Goal: Communication & Community: Participate in discussion

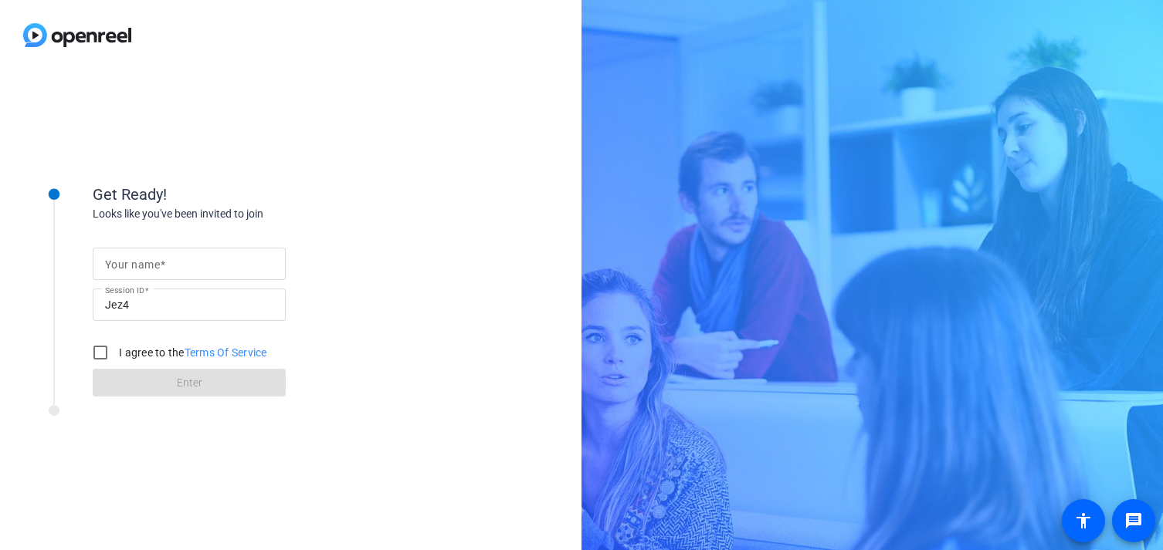
click at [147, 252] on div at bounding box center [189, 264] width 168 height 32
type input "[PERSON_NAME]"
click at [99, 355] on input "I agree to the Terms Of Service" at bounding box center [100, 352] width 31 height 31
checkbox input "true"
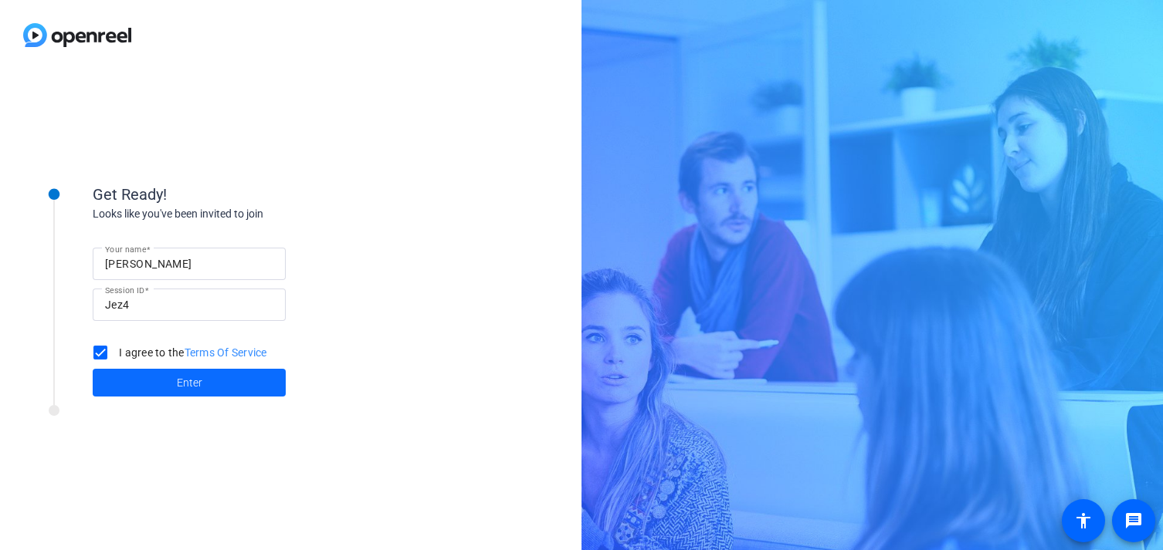
click at [148, 382] on span at bounding box center [189, 382] width 193 height 37
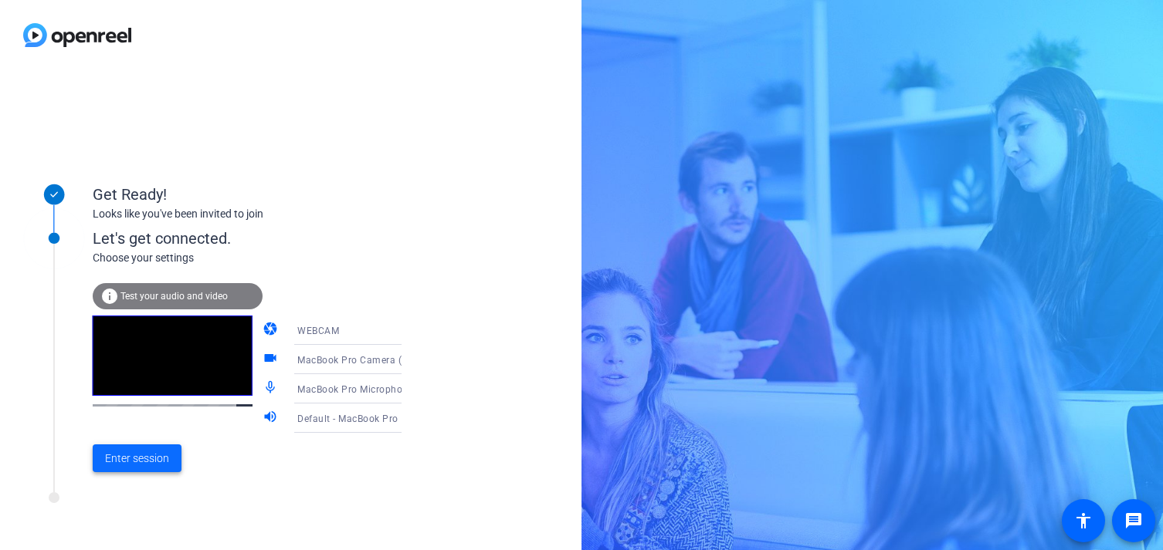
click at [154, 459] on span "Enter session" at bounding box center [137, 459] width 64 height 16
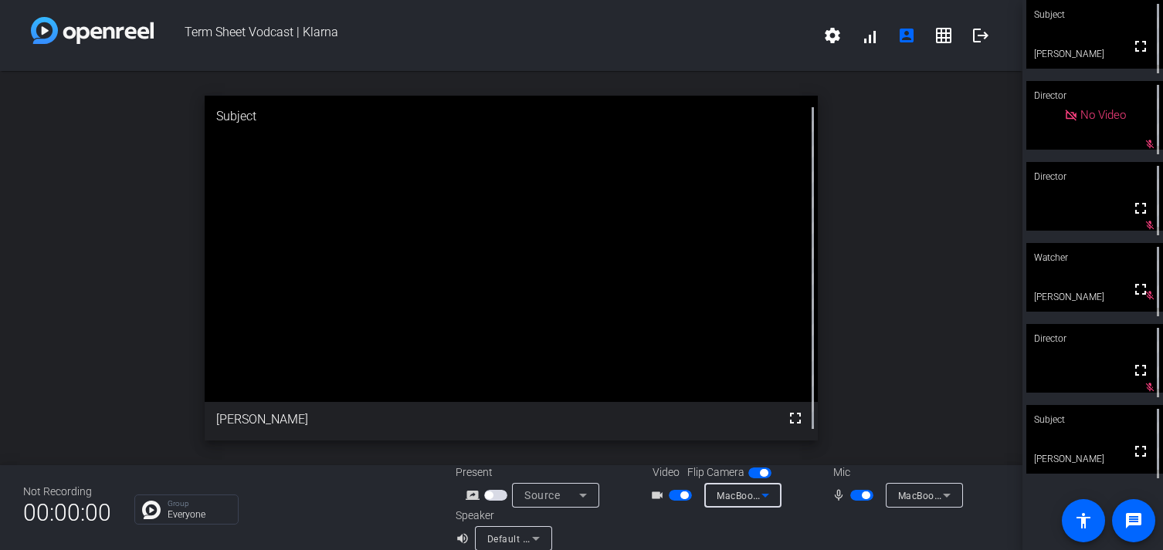
click at [764, 494] on icon at bounding box center [765, 495] width 19 height 19
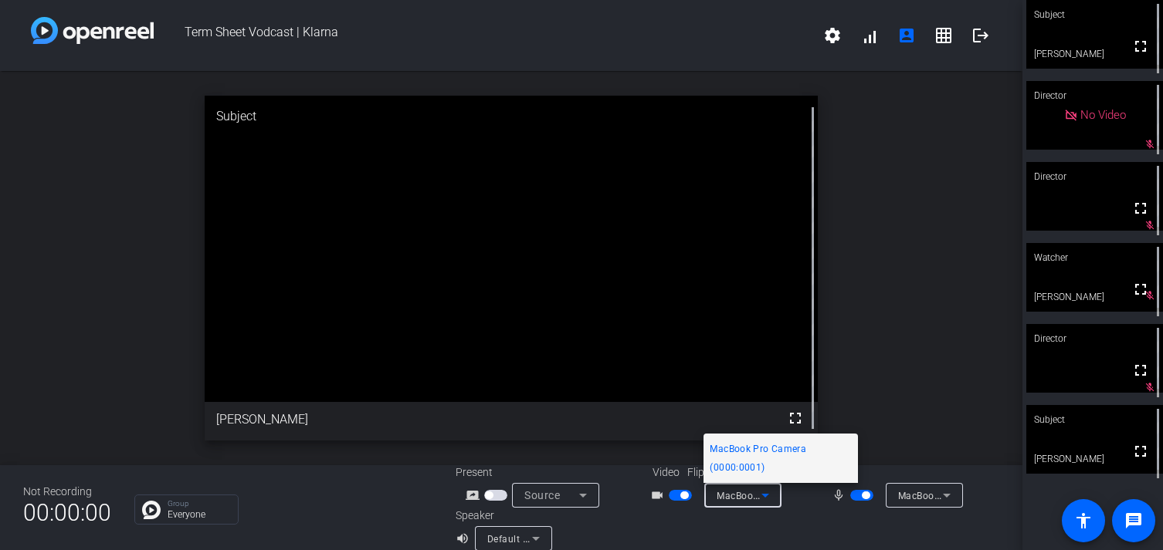
click at [821, 530] on div at bounding box center [581, 275] width 1163 height 550
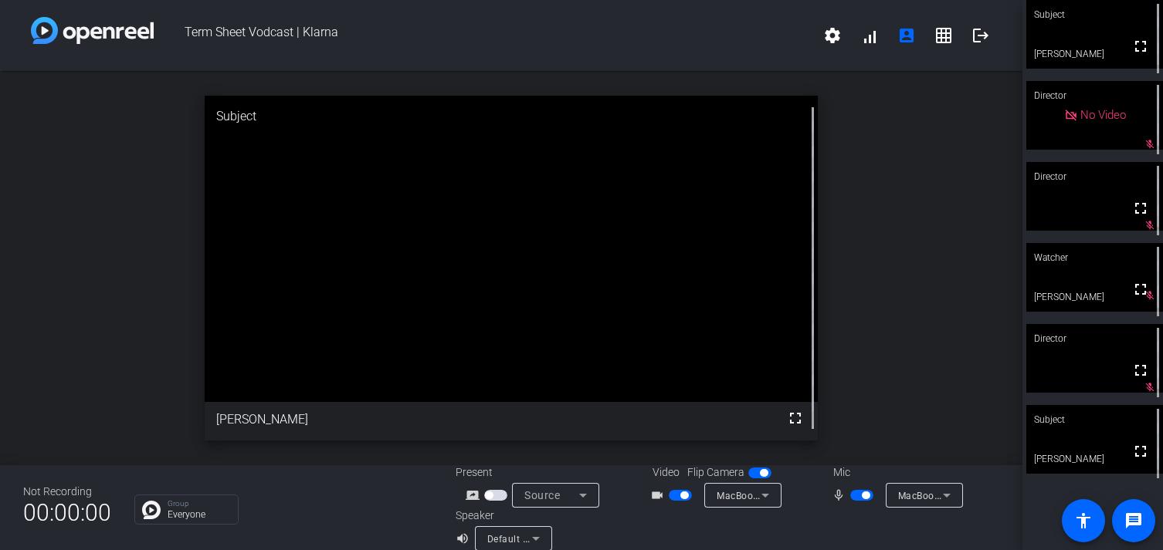
click at [935, 501] on span "MacBook Pro Microphone (Built-in)" at bounding box center [976, 495] width 157 height 12
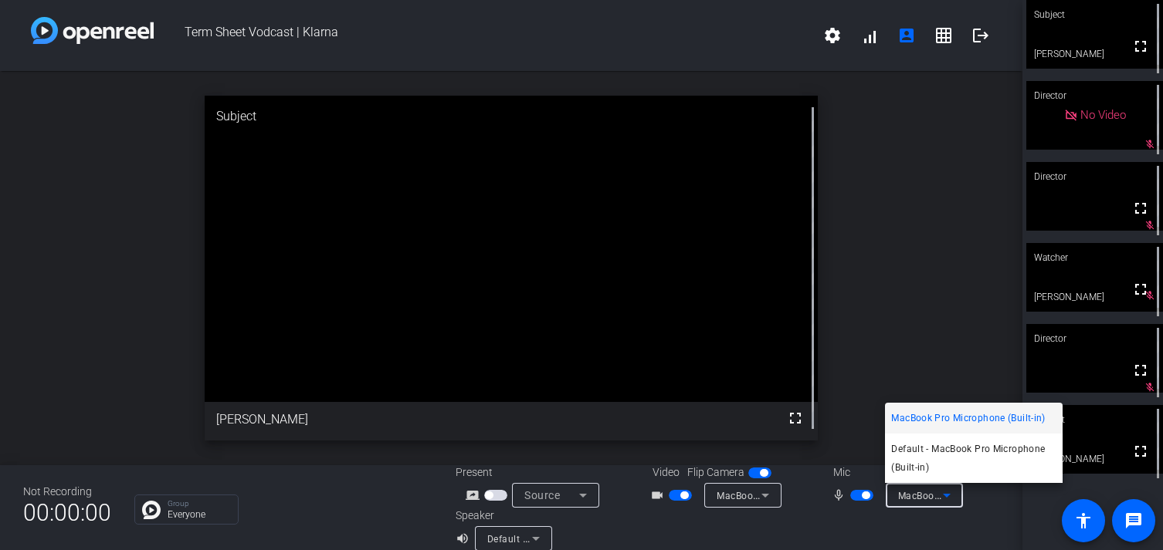
click at [701, 535] on div at bounding box center [581, 275] width 1163 height 550
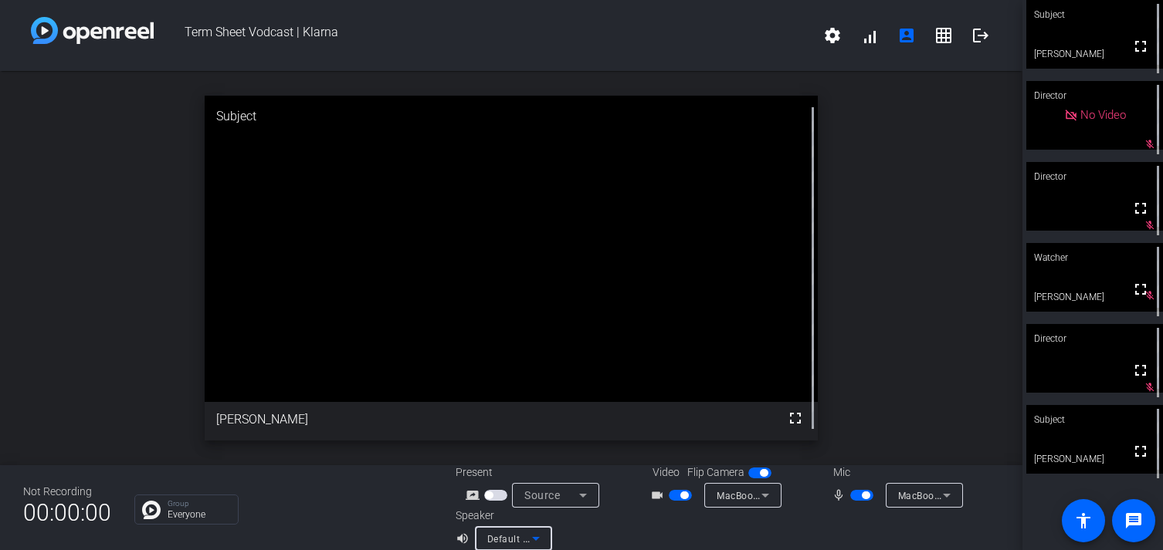
click at [516, 536] on span "Default - AtlasIED Z4-5648 (Bluetooth)" at bounding box center [573, 539] width 173 height 12
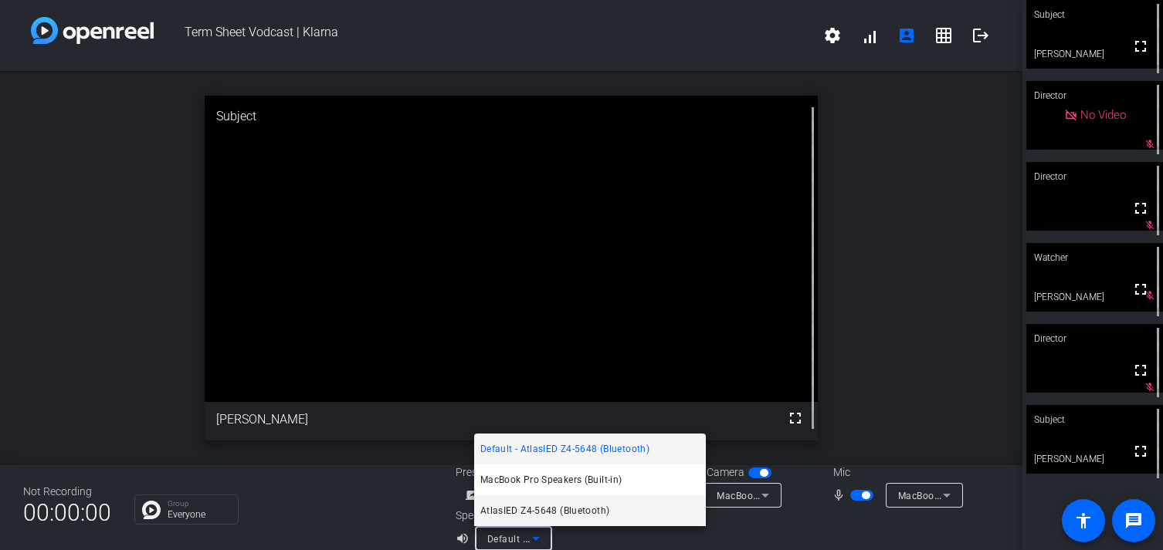
click at [523, 510] on span "AtlasIED Z4-5648 (Bluetooth)" at bounding box center [545, 511] width 130 height 19
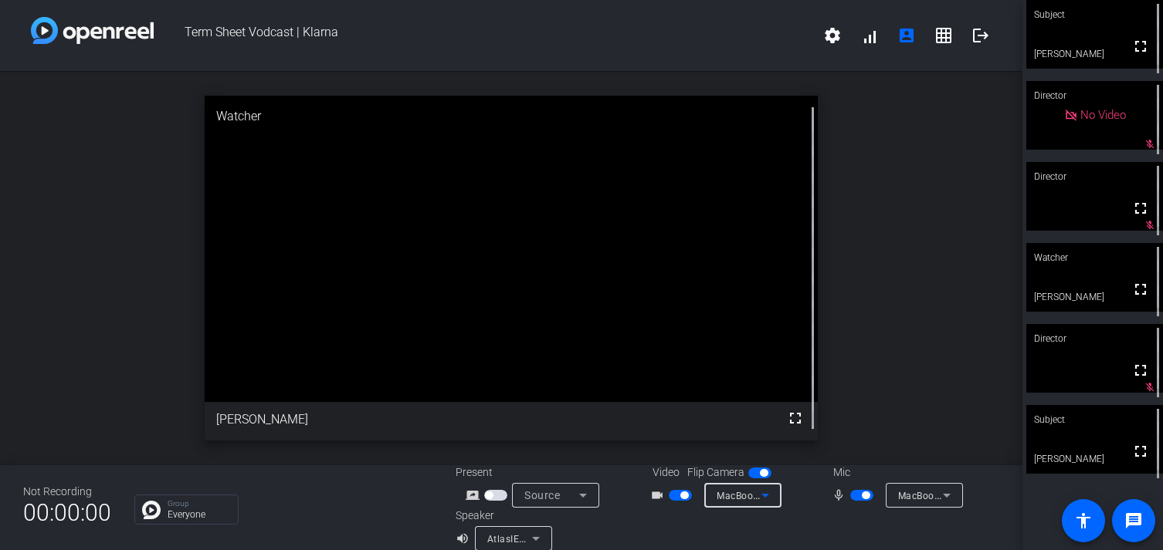
click at [765, 492] on icon at bounding box center [765, 495] width 19 height 19
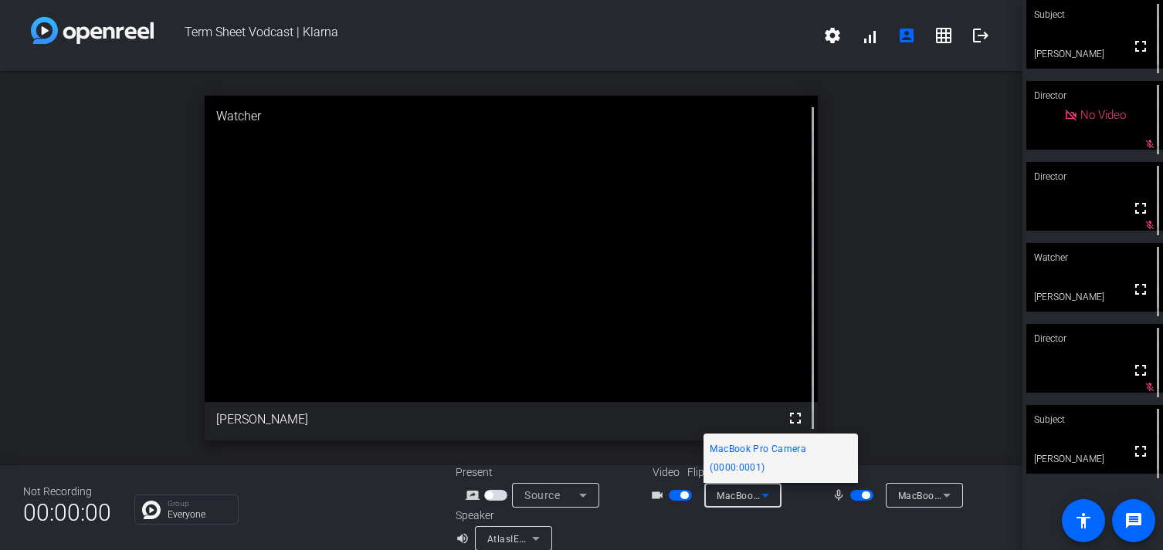
click at [561, 493] on div at bounding box center [581, 275] width 1163 height 550
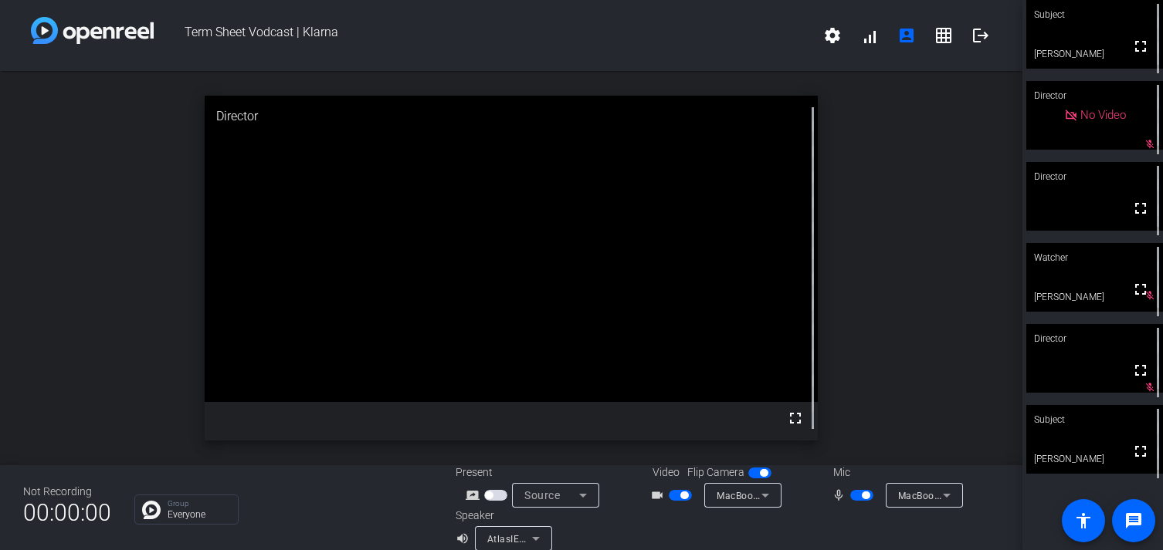
click at [530, 537] on icon at bounding box center [536, 539] width 19 height 19
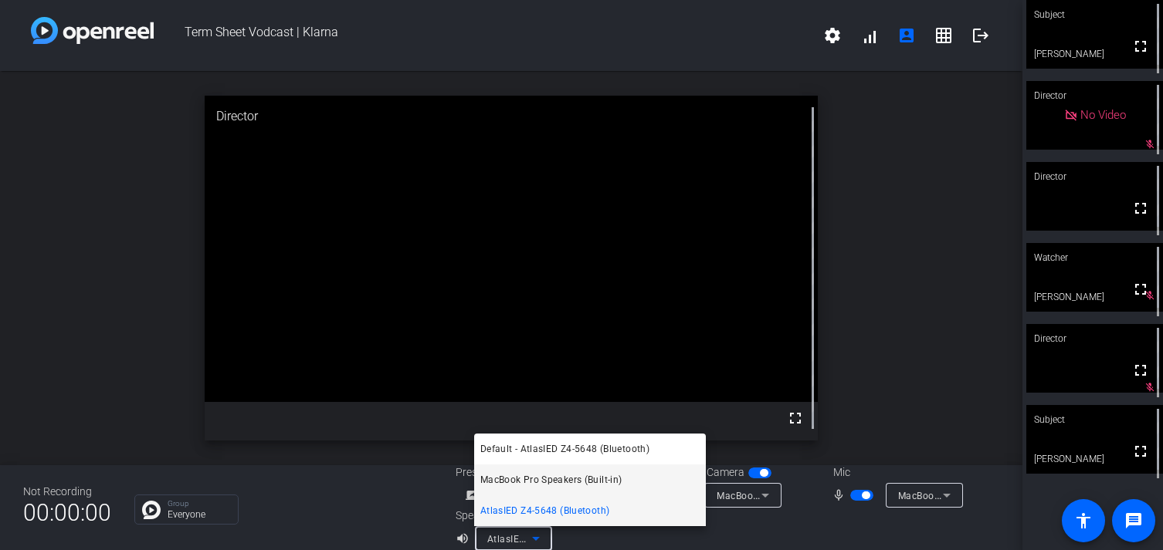
click at [546, 482] on span "MacBook Pro Speakers (Built-in)" at bounding box center [551, 480] width 142 height 19
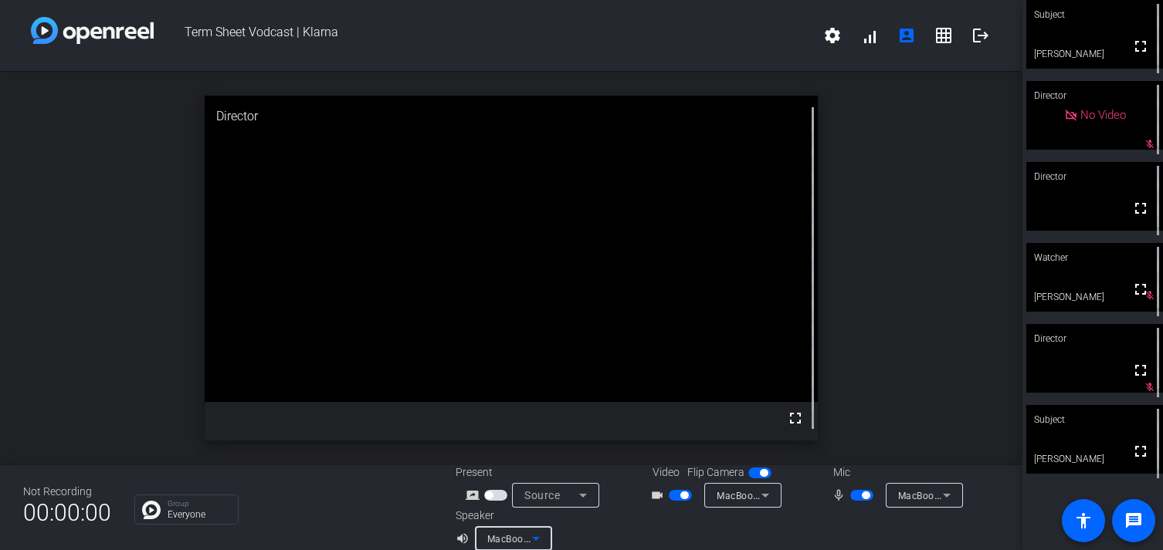
click at [521, 537] on span "MacBook Pro Speakers (Built-in)" at bounding box center [559, 539] width 145 height 12
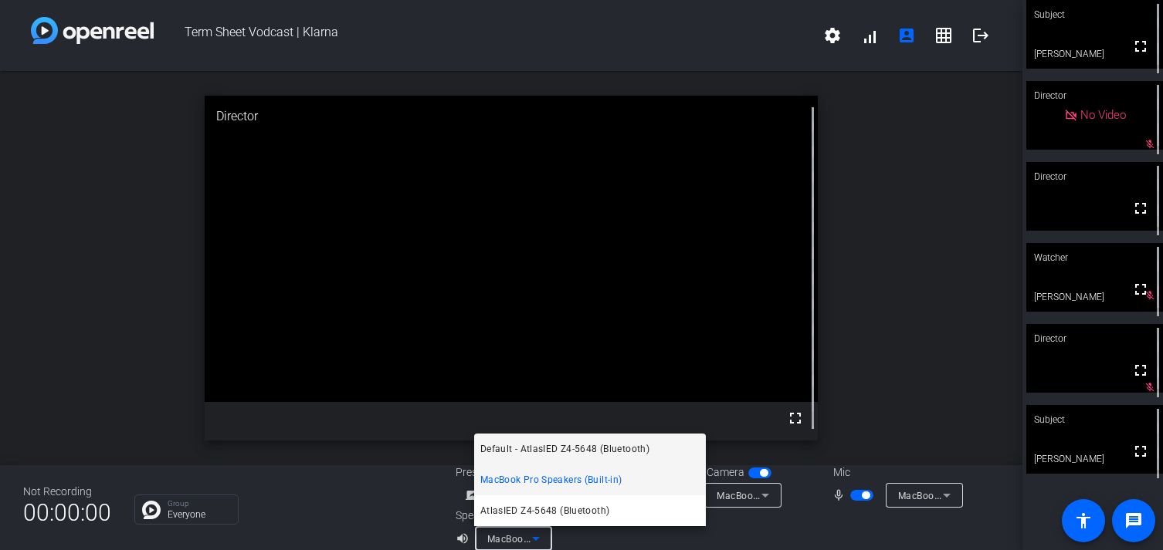
click at [540, 452] on span "Default - AtlasIED Z4-5648 (Bluetooth)" at bounding box center [564, 449] width 169 height 19
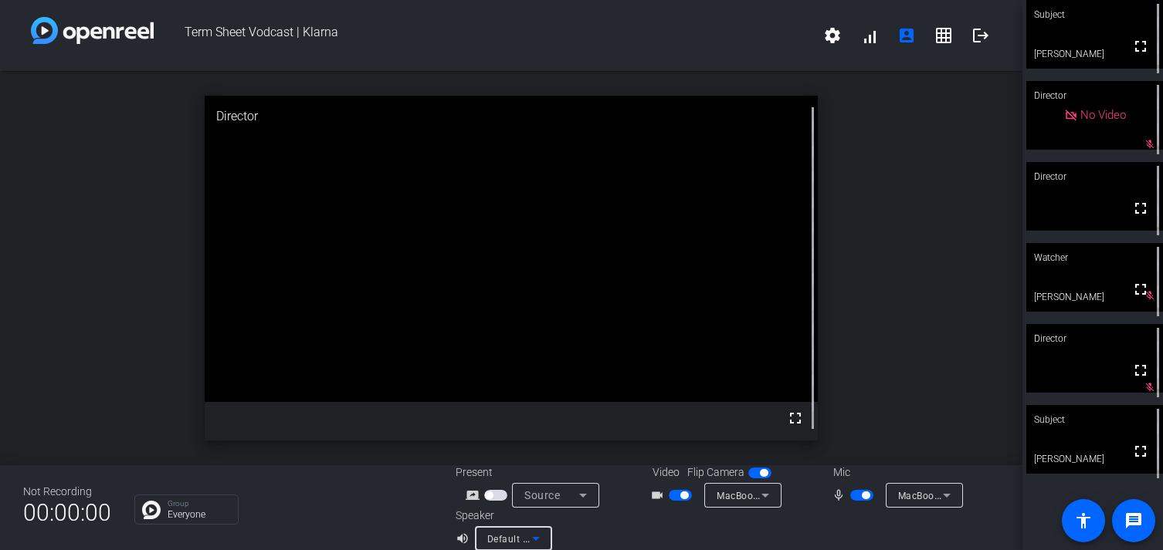
click at [527, 539] on icon at bounding box center [536, 539] width 19 height 19
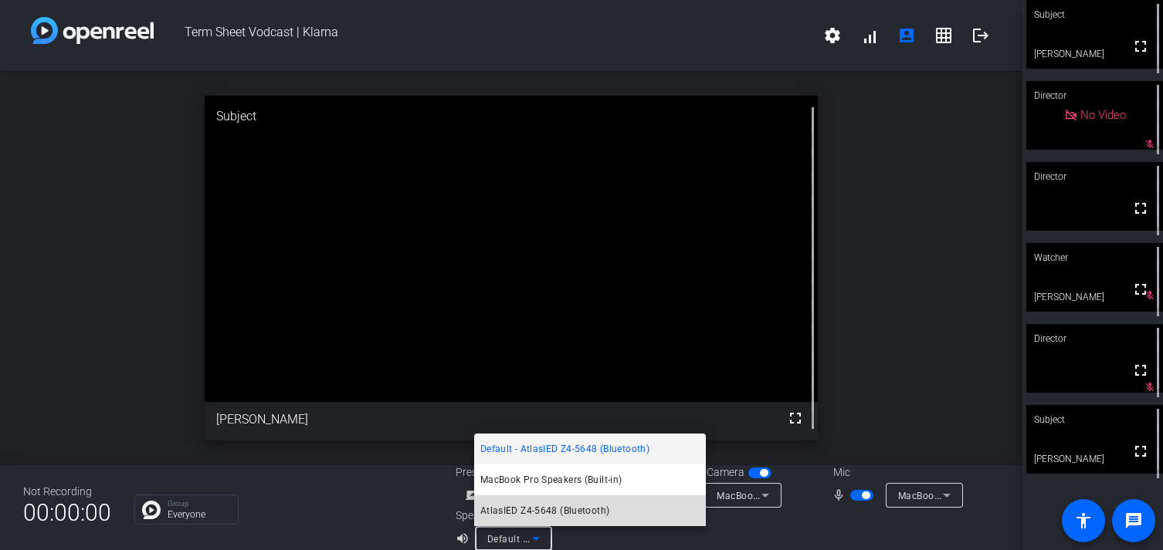
click at [537, 516] on span "AtlasIED Z4-5648 (Bluetooth)" at bounding box center [545, 511] width 130 height 19
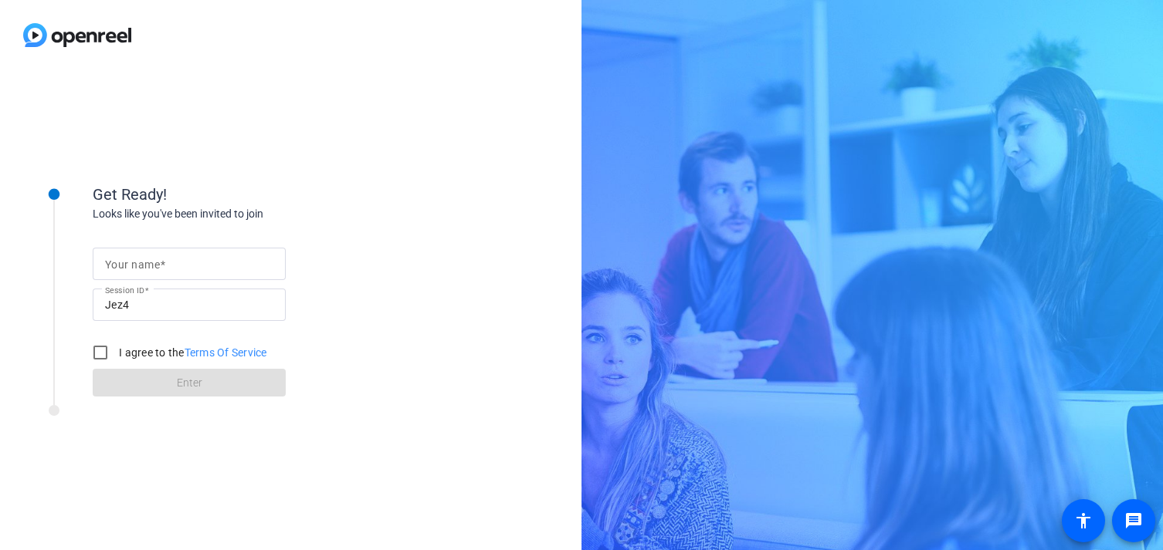
click at [199, 265] on input "Your name" at bounding box center [189, 264] width 168 height 19
type input "[PERSON_NAME]"
click at [95, 361] on input "I agree to the Terms Of Service" at bounding box center [100, 352] width 31 height 31
checkbox input "true"
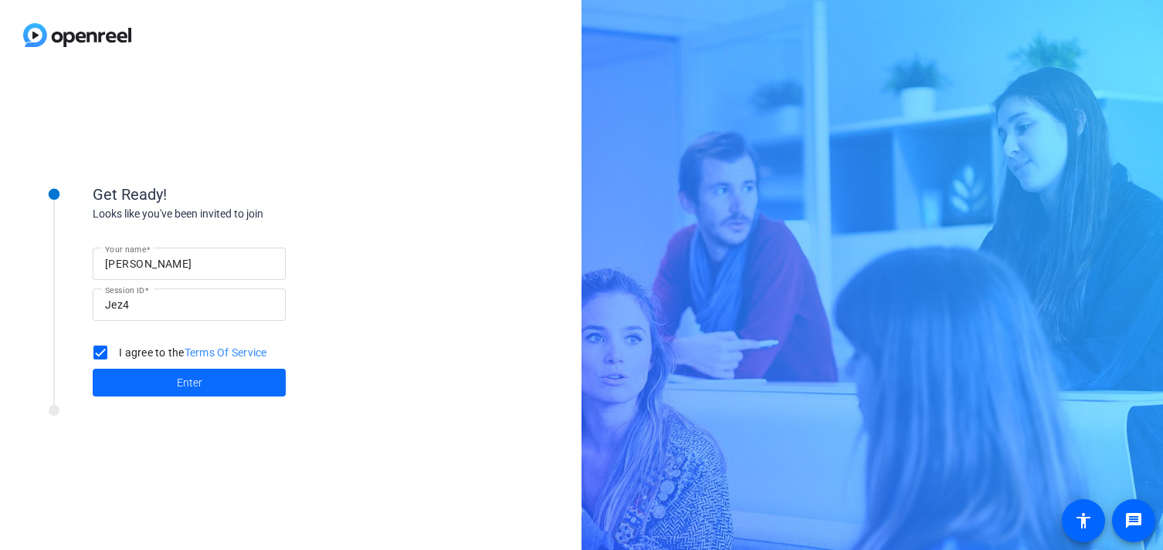
click at [127, 381] on span at bounding box center [189, 382] width 193 height 37
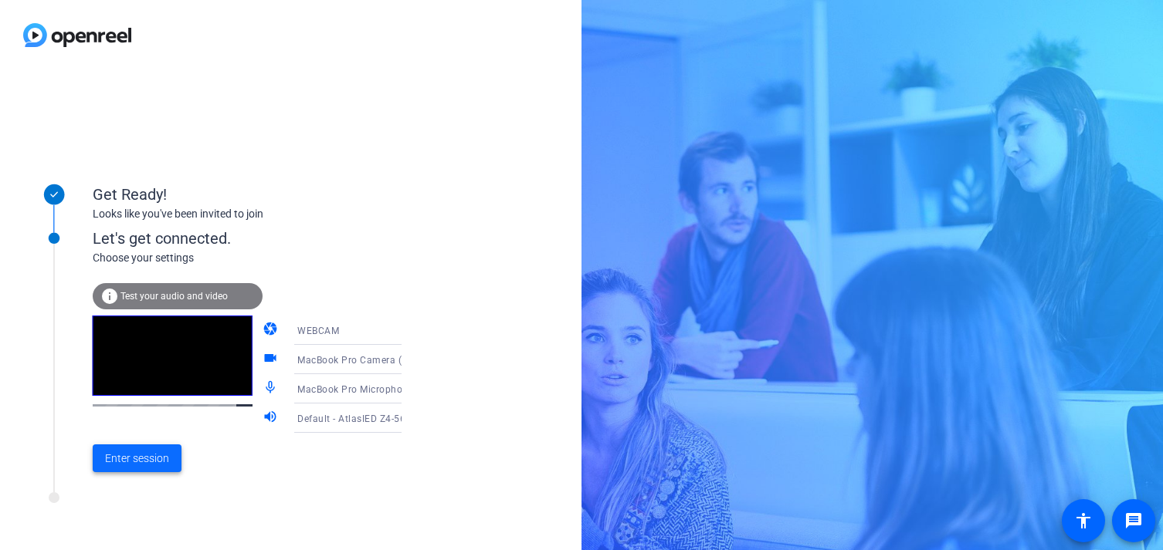
click at [145, 452] on span "Enter session" at bounding box center [137, 459] width 64 height 16
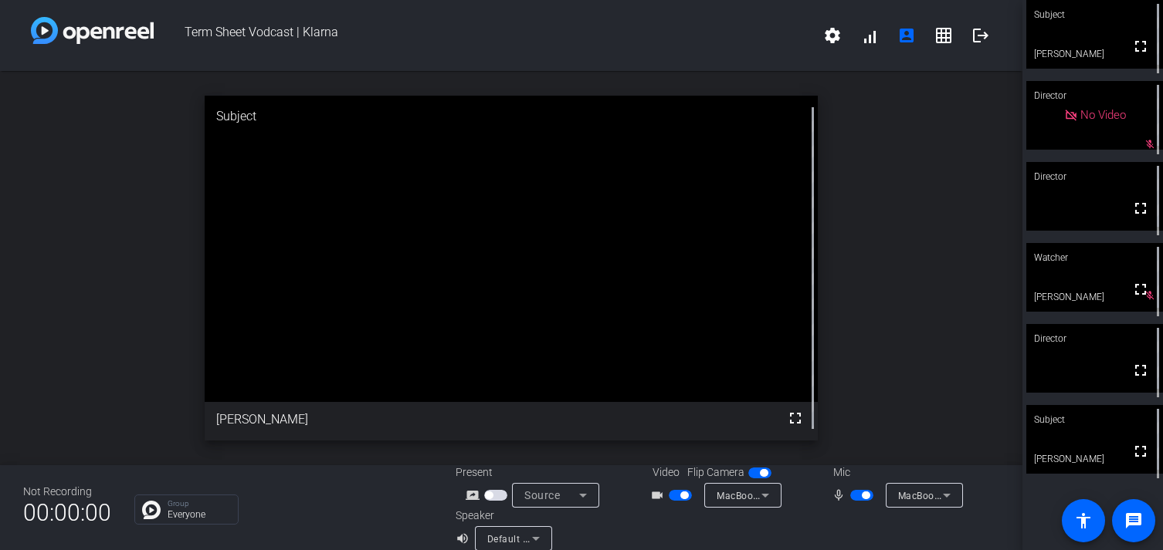
scroll to position [18, 0]
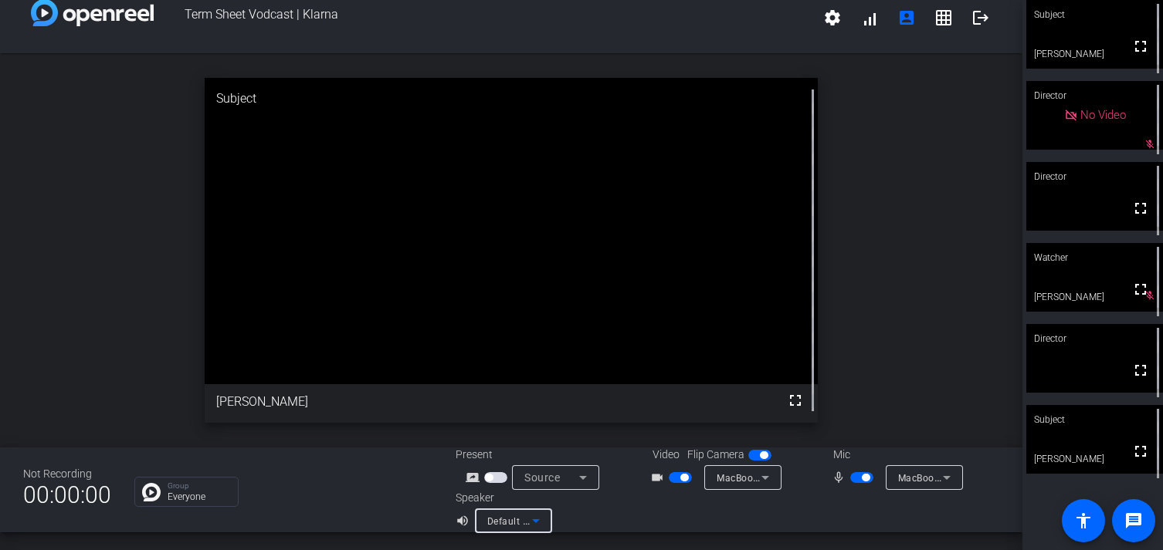
click at [539, 522] on icon at bounding box center [536, 521] width 19 height 19
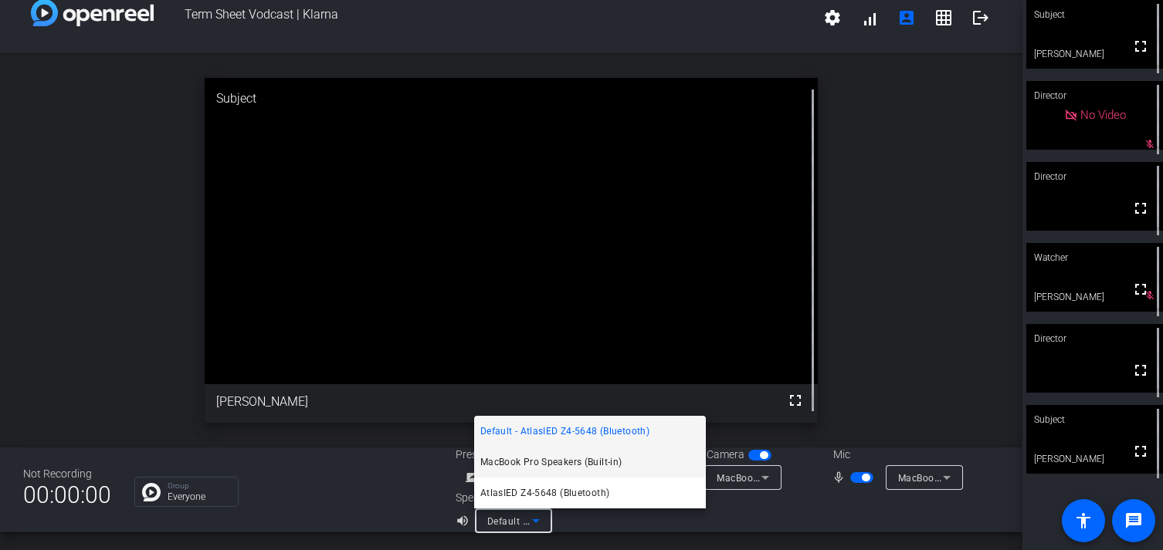
click at [547, 461] on span "MacBook Pro Speakers (Built-in)" at bounding box center [551, 462] width 142 height 19
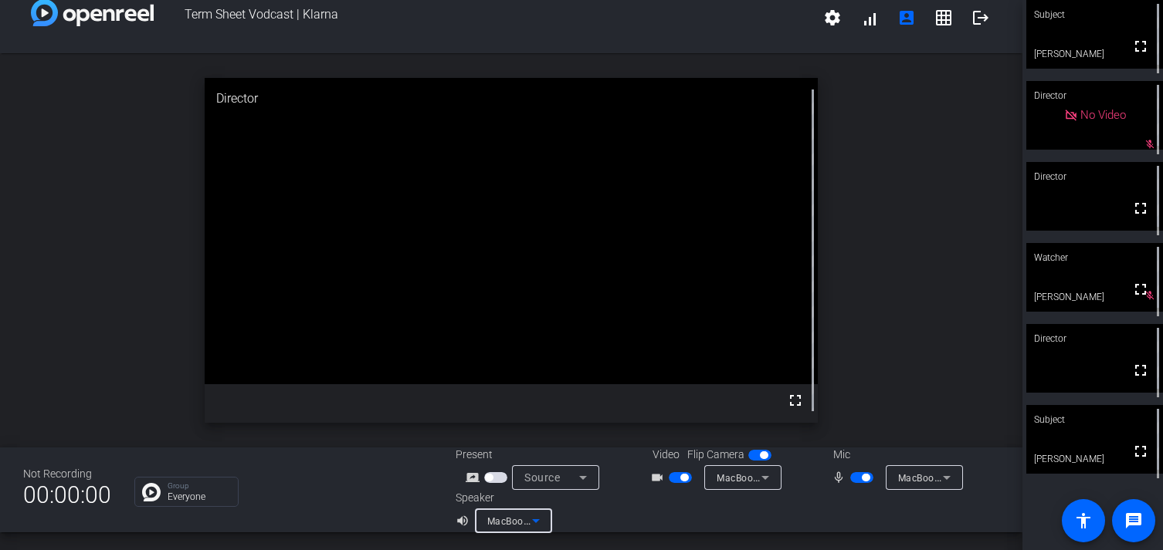
click at [532, 525] on icon at bounding box center [536, 521] width 19 height 19
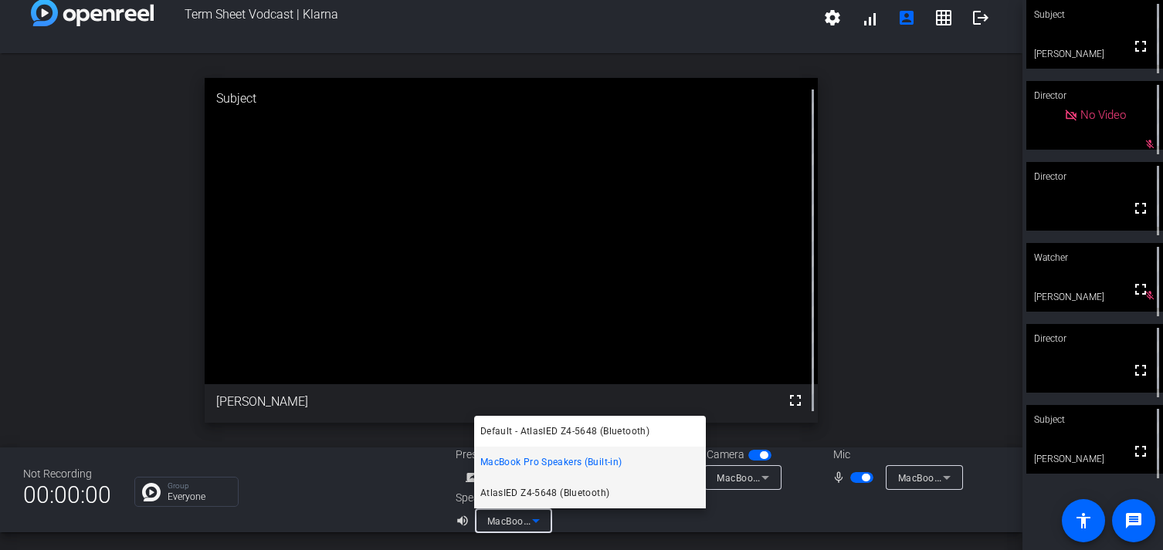
click at [533, 484] on span "AtlasIED Z4-5648 (Bluetooth)" at bounding box center [545, 493] width 130 height 19
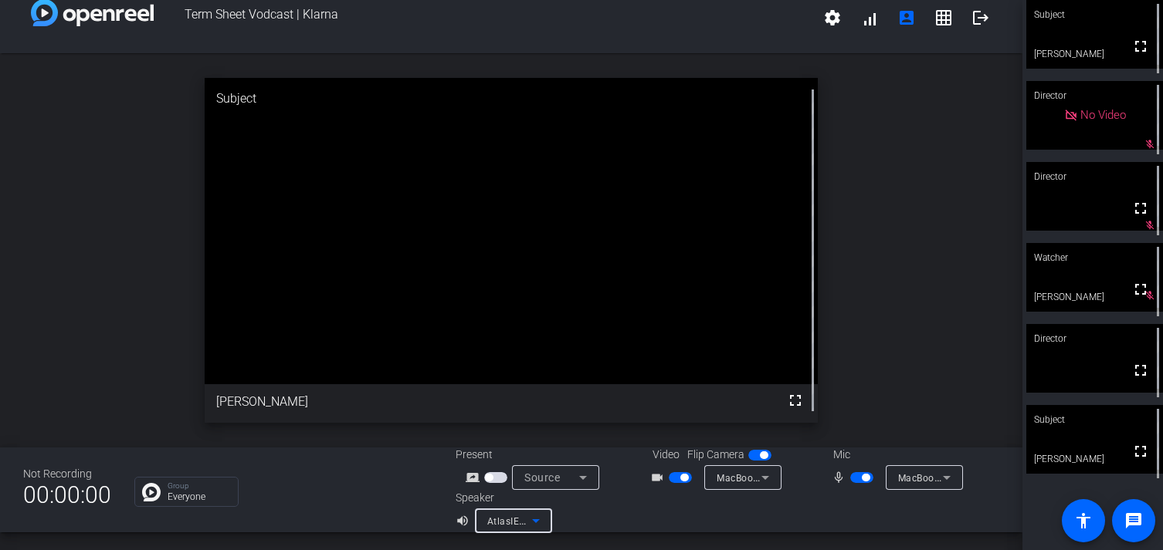
click at [765, 484] on icon at bounding box center [765, 478] width 19 height 19
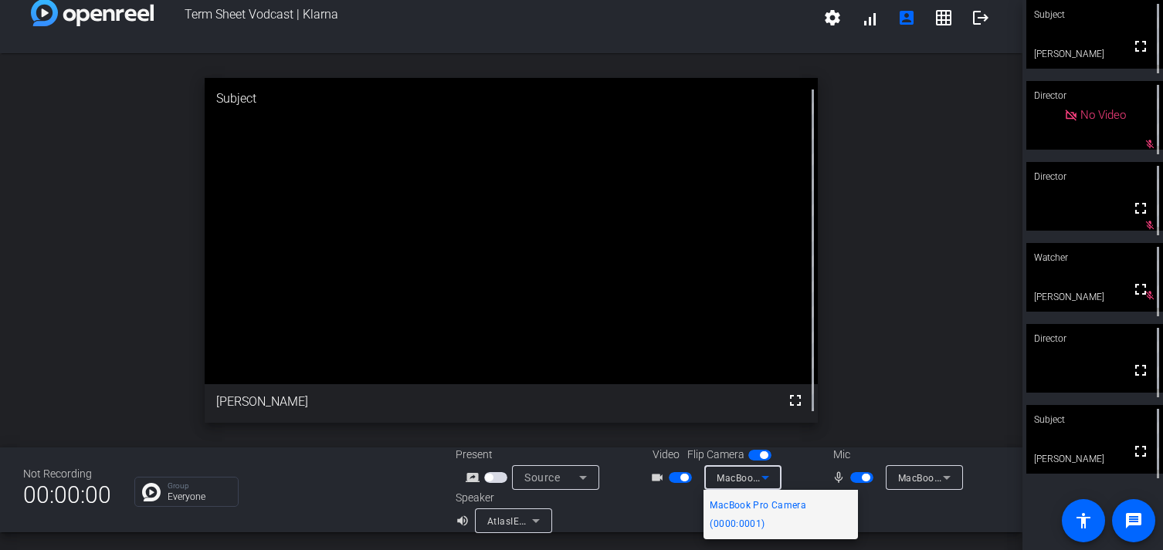
click at [896, 516] on div at bounding box center [581, 275] width 1163 height 550
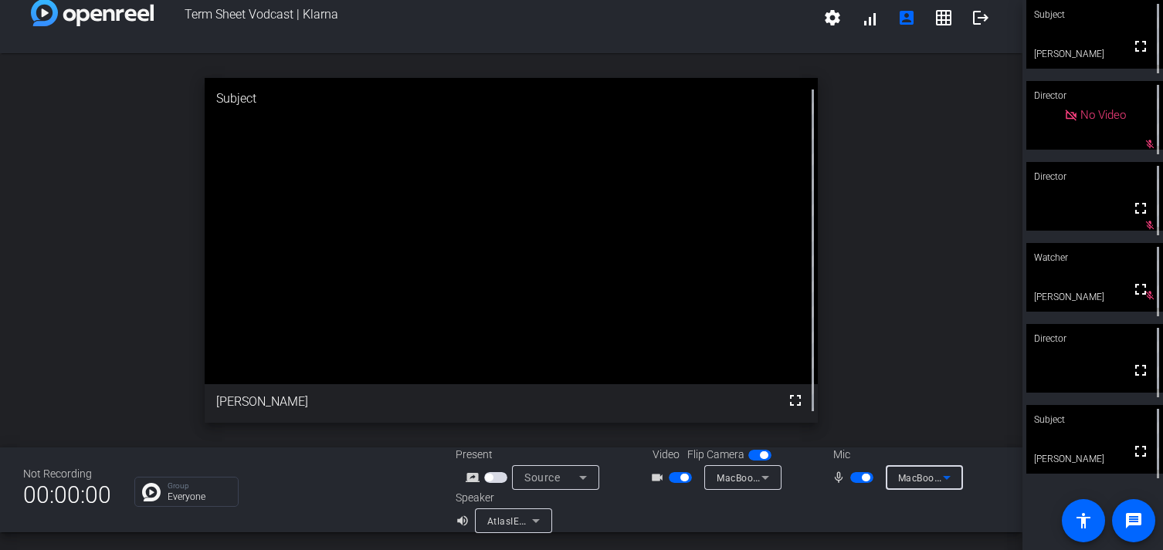
click at [923, 482] on span "MacBook Pro Microphone (Built-in)" at bounding box center [976, 478] width 157 height 12
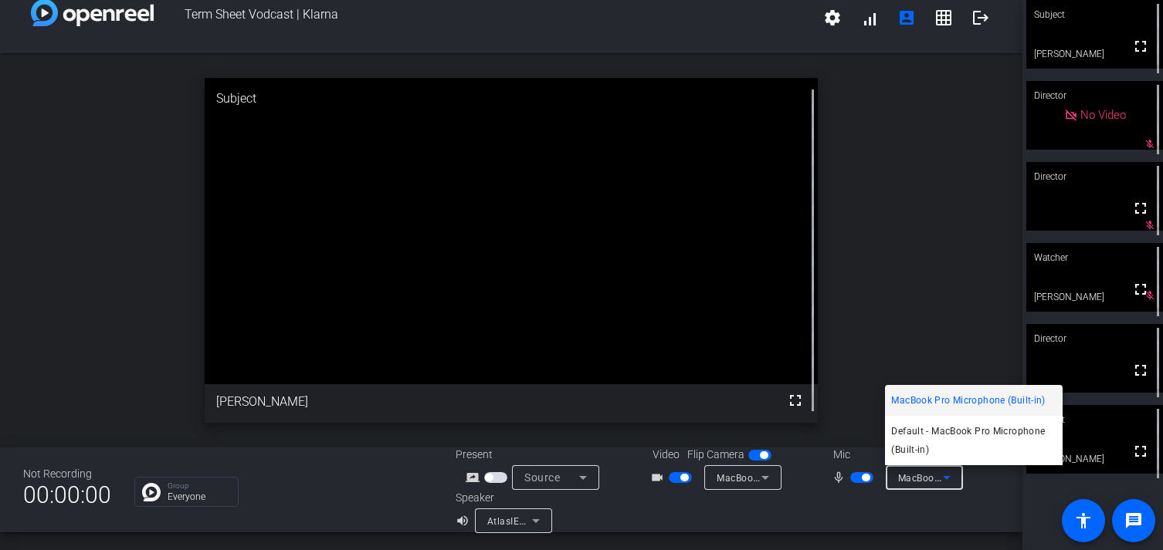
click at [857, 527] on div at bounding box center [581, 275] width 1163 height 550
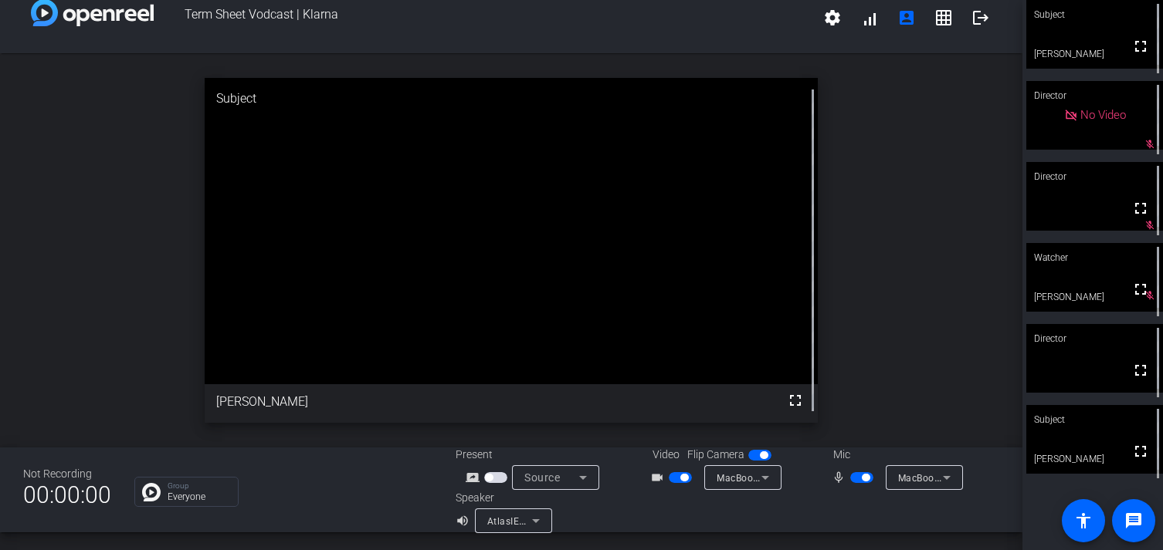
click at [506, 516] on span "AtlasIED Z4-5648 (Bluetooth)" at bounding box center [553, 521] width 132 height 12
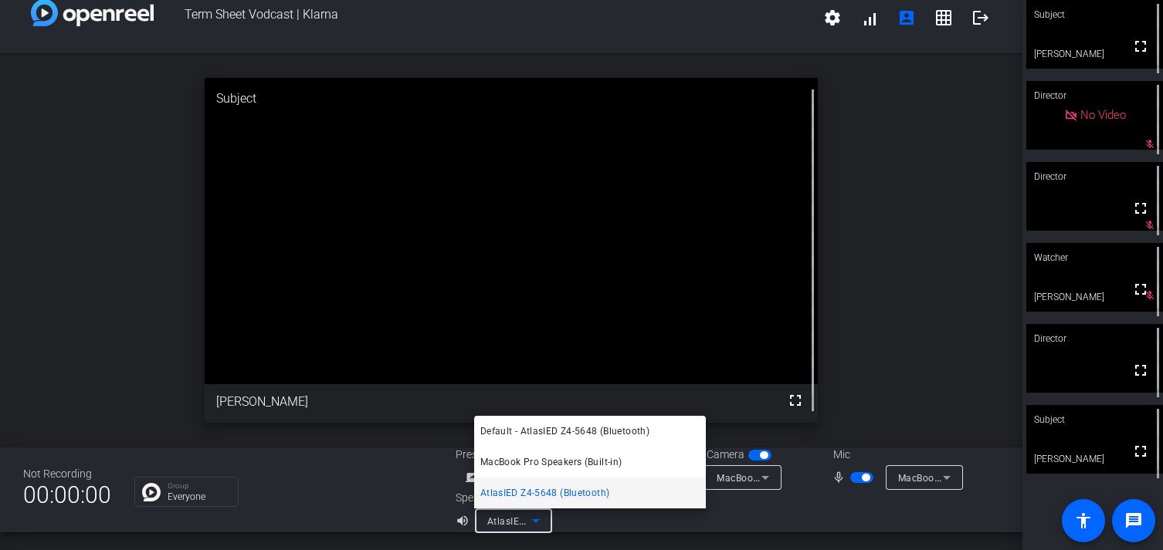
click at [675, 510] on div at bounding box center [581, 275] width 1163 height 550
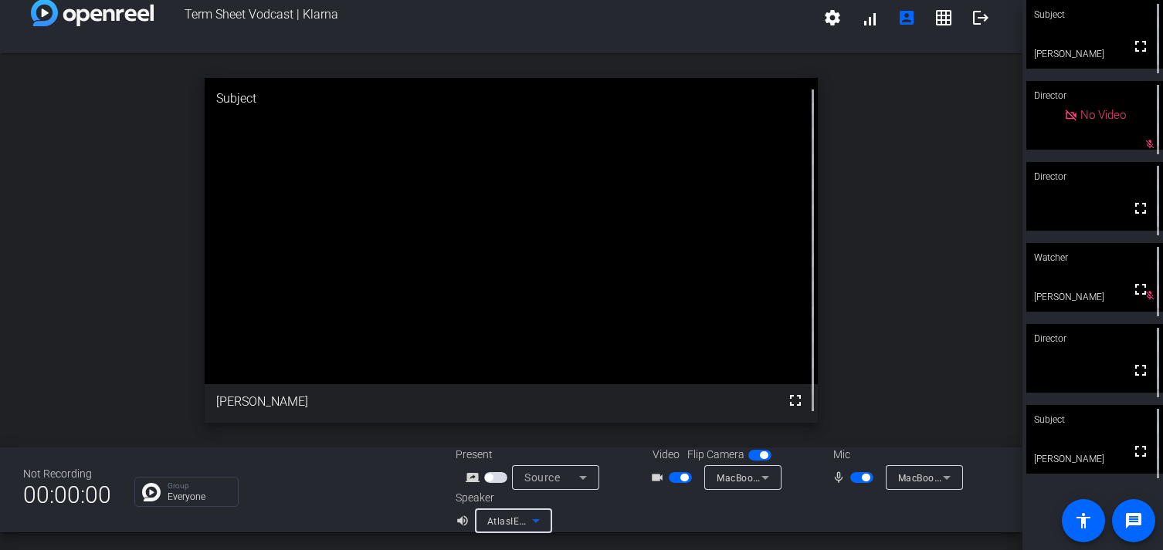
click at [490, 522] on span "AtlasIED Z4-5648 (Bluetooth)" at bounding box center [553, 521] width 132 height 12
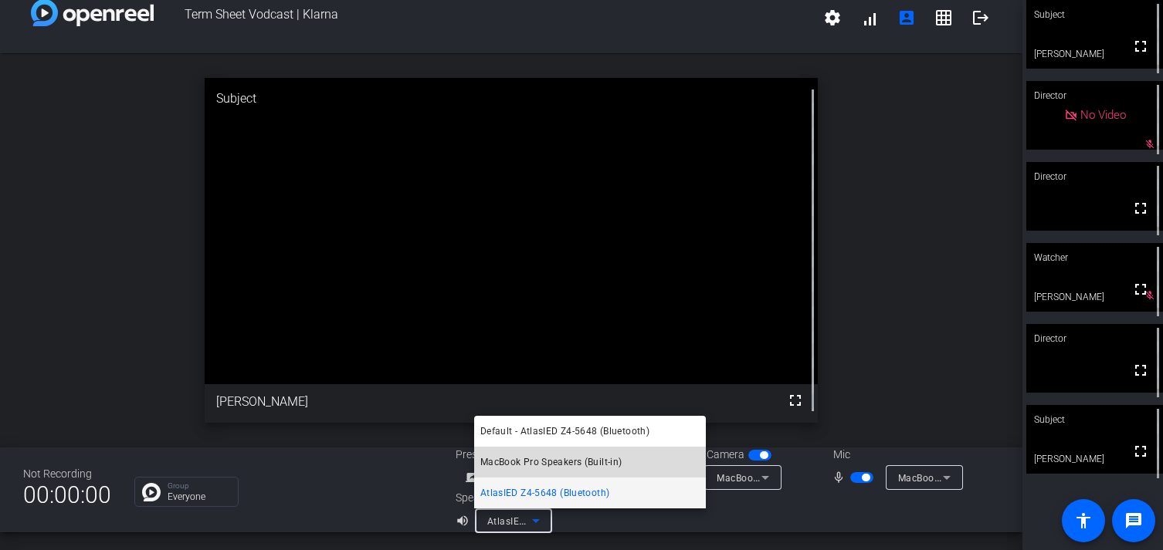
click at [539, 471] on span "MacBook Pro Speakers (Built-in)" at bounding box center [551, 462] width 142 height 19
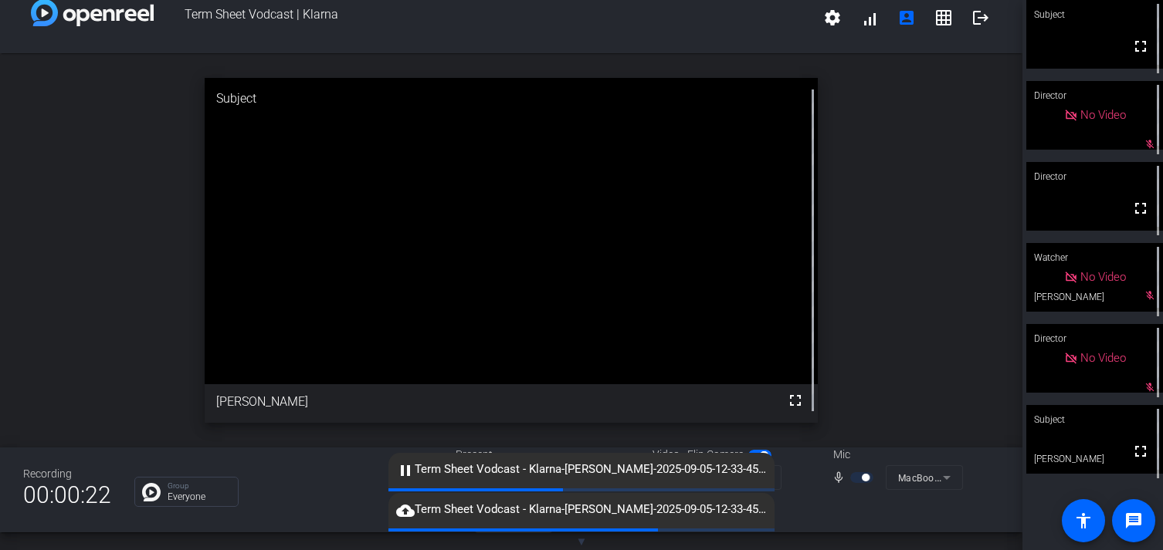
click at [930, 475] on mat-form-field "MacBook Pro Microphone (Built-in)" at bounding box center [923, 478] width 77 height 25
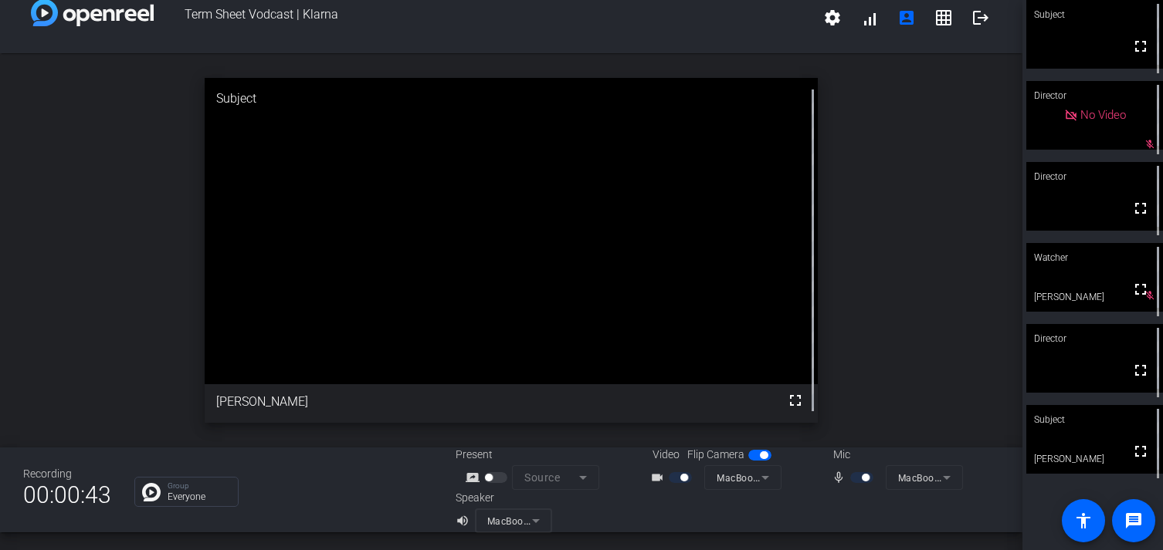
click at [528, 521] on mat-form-field "MacBook Pro Speakers (Built-in)" at bounding box center [513, 521] width 77 height 25
click at [483, 511] on mat-form-field "MacBook Pro Speakers (Built-in)" at bounding box center [513, 521] width 77 height 25
click at [493, 520] on mat-form-field "MacBook Pro Speakers (Built-in)" at bounding box center [513, 521] width 77 height 25
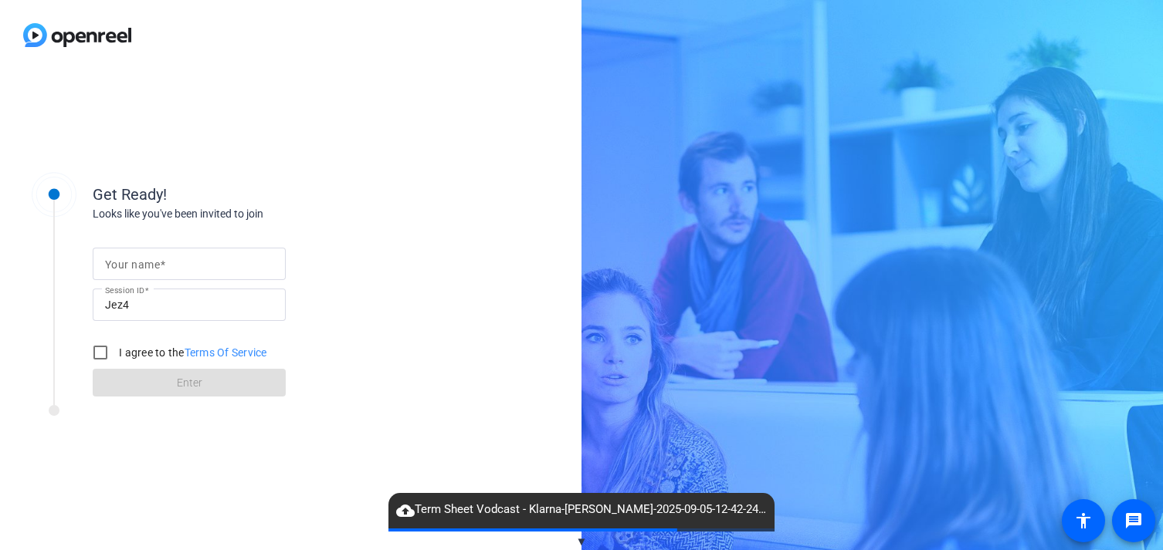
click at [462, 88] on div "Get Ready! Looks like you've been invited to join Your name Session ID Jez4 I a…" at bounding box center [290, 310] width 581 height 480
click at [208, 260] on input "Your name" at bounding box center [189, 264] width 168 height 19
type input "[PERSON_NAME]"
click at [102, 354] on input "I agree to the Terms Of Service" at bounding box center [100, 352] width 31 height 31
checkbox input "true"
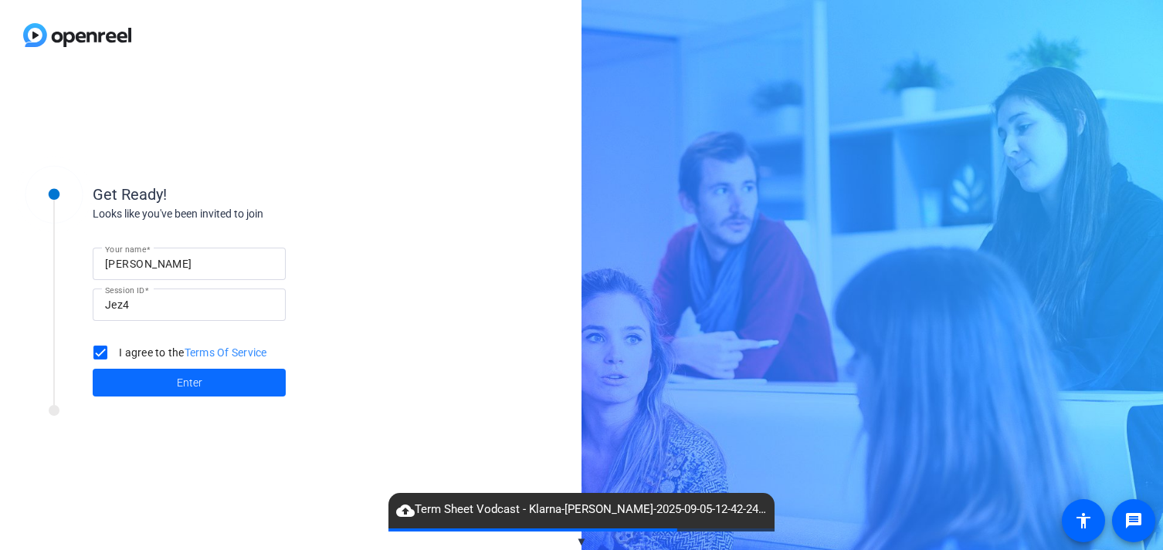
click at [123, 377] on span at bounding box center [189, 382] width 193 height 37
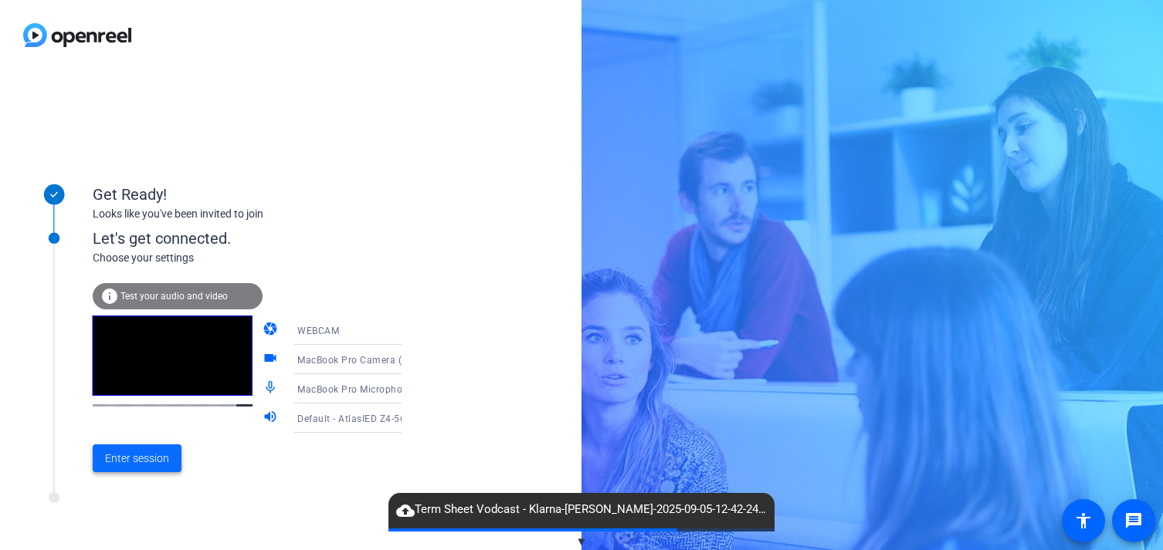
click at [141, 455] on span "Enter session" at bounding box center [137, 459] width 64 height 16
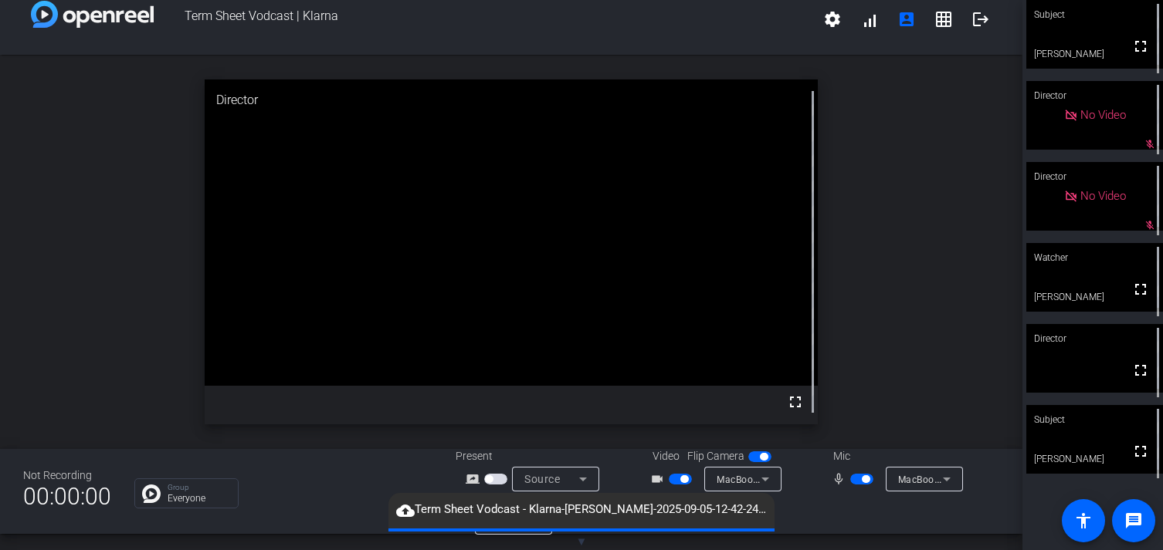
scroll to position [18, 0]
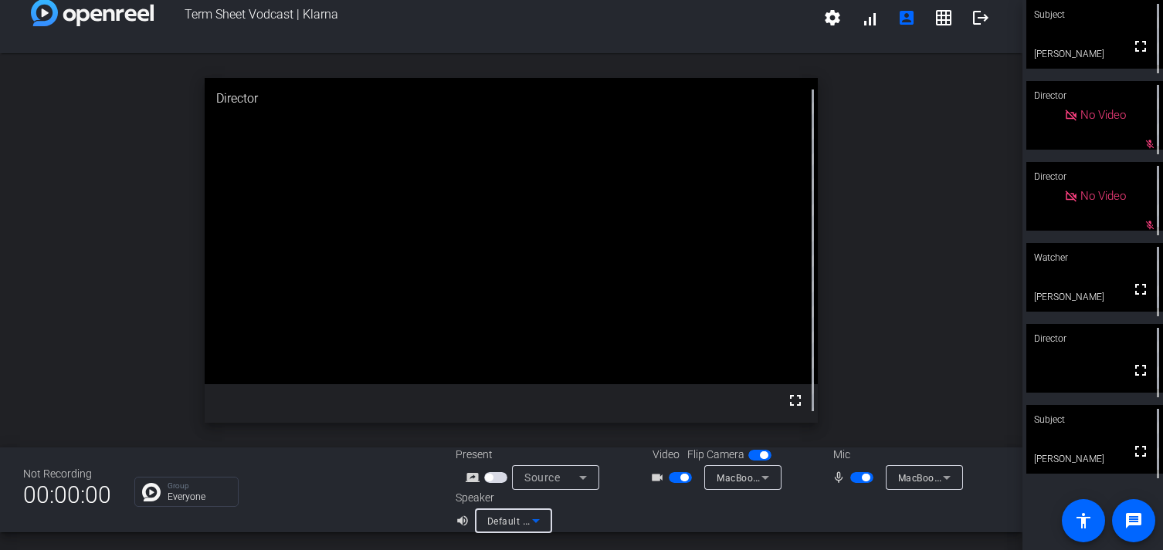
click at [493, 518] on span "Default - AtlasIED Z4-5648 (Bluetooth)" at bounding box center [573, 521] width 173 height 12
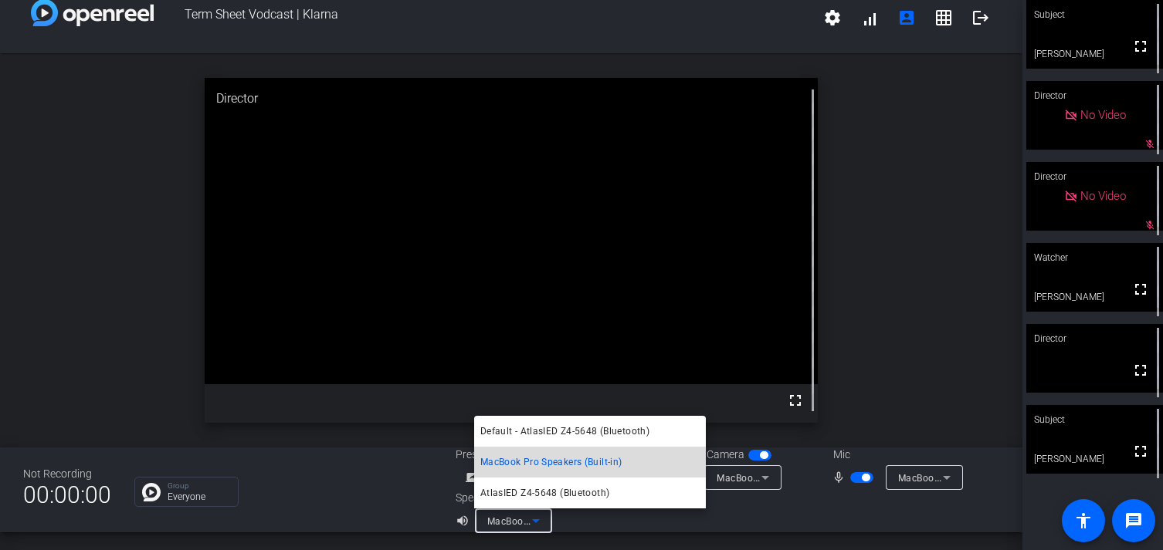
click at [515, 468] on span "MacBook Pro Speakers (Built-in)" at bounding box center [551, 462] width 142 height 19
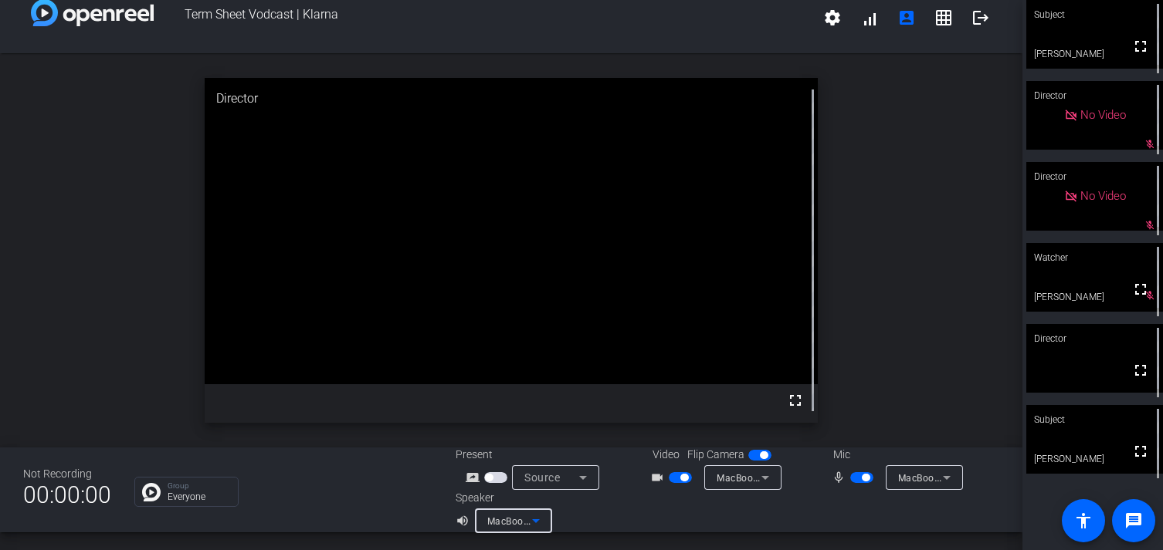
click at [530, 525] on icon at bounding box center [536, 521] width 19 height 19
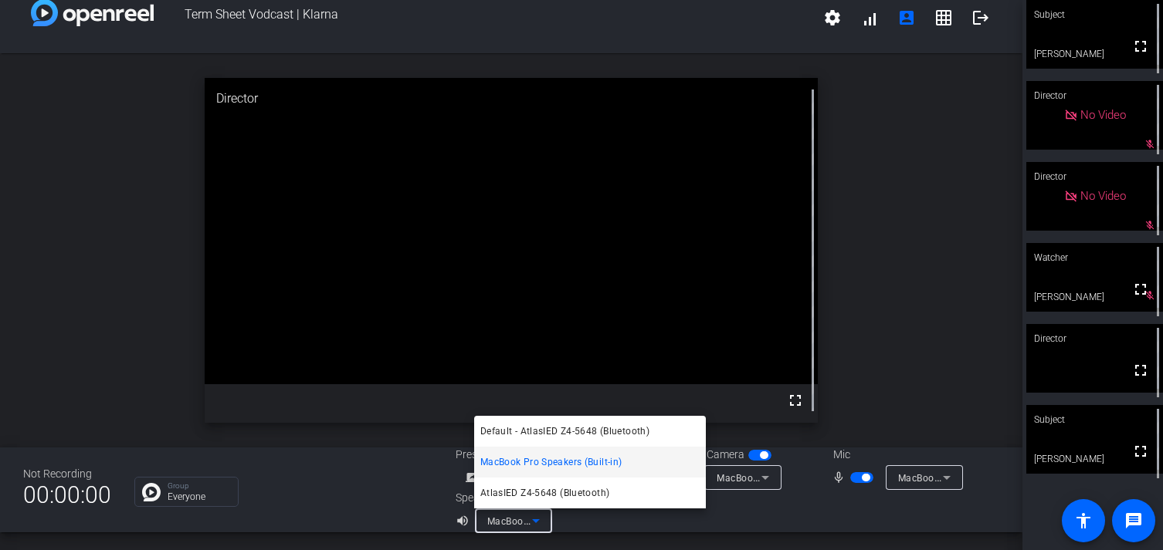
click at [400, 472] on div at bounding box center [581, 275] width 1163 height 550
